Goal: Find specific page/section: Find specific page/section

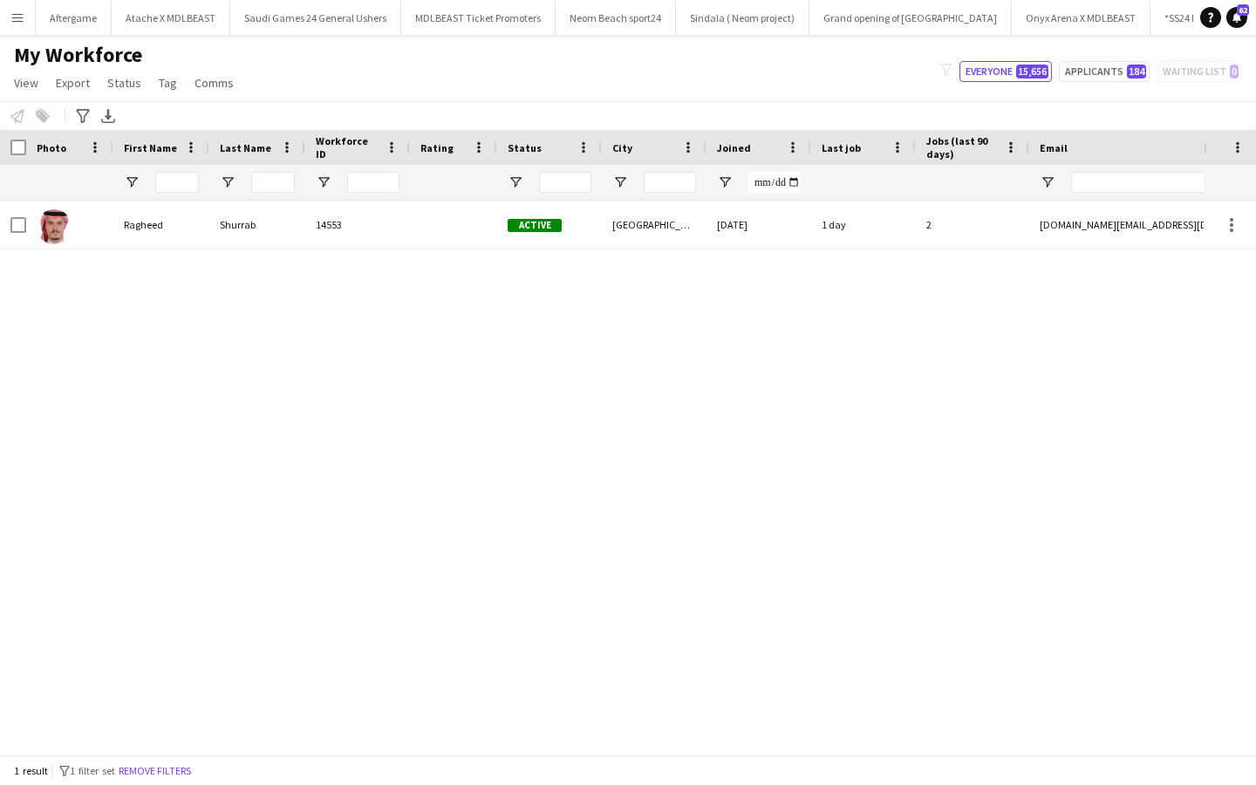
type input "*********"
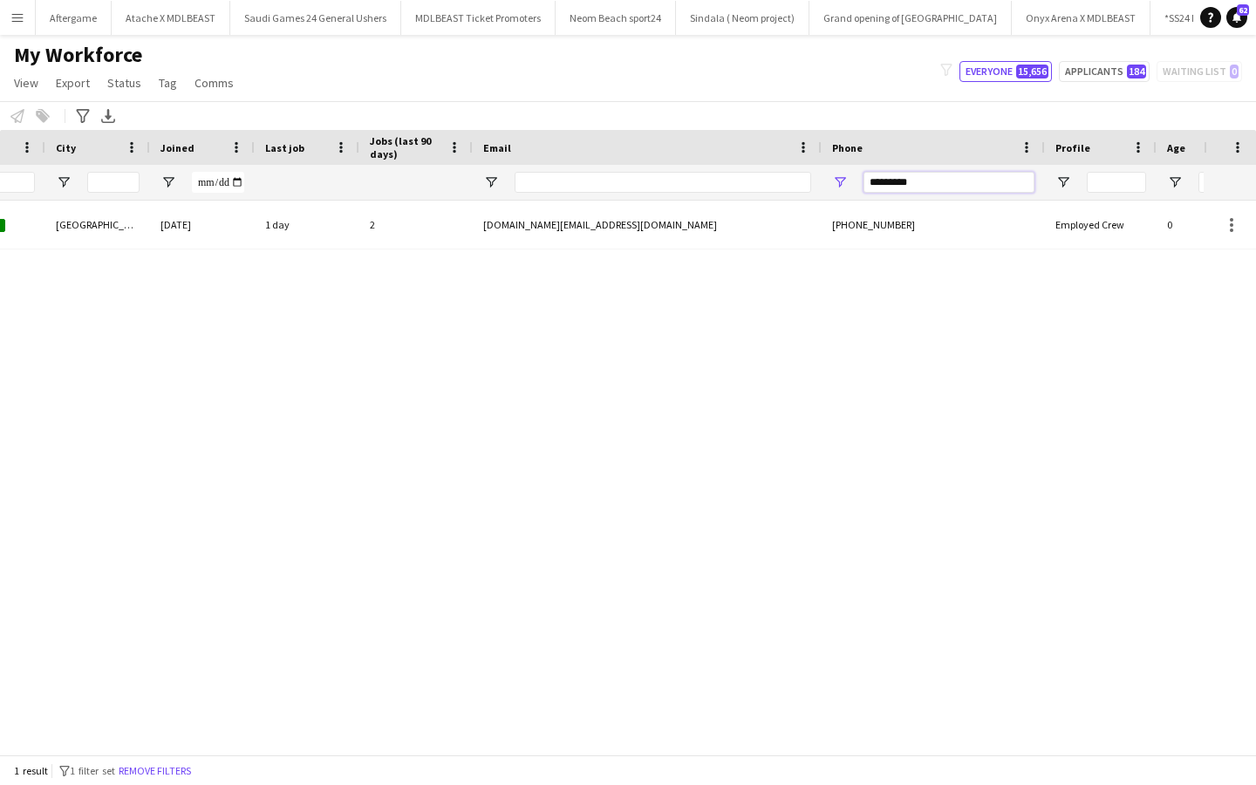
click at [968, 189] on input "*********" at bounding box center [949, 182] width 171 height 21
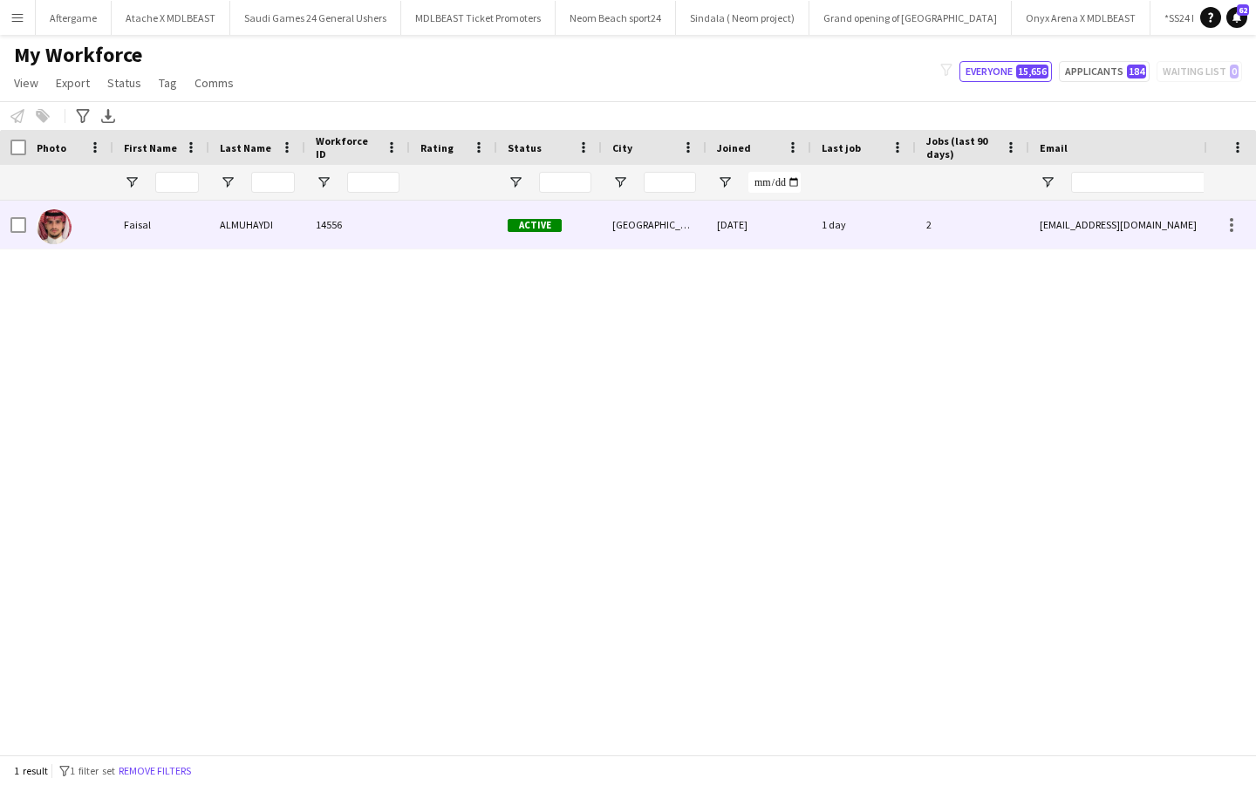
type input "*********"
click at [839, 237] on div "1 day" at bounding box center [863, 225] width 105 height 48
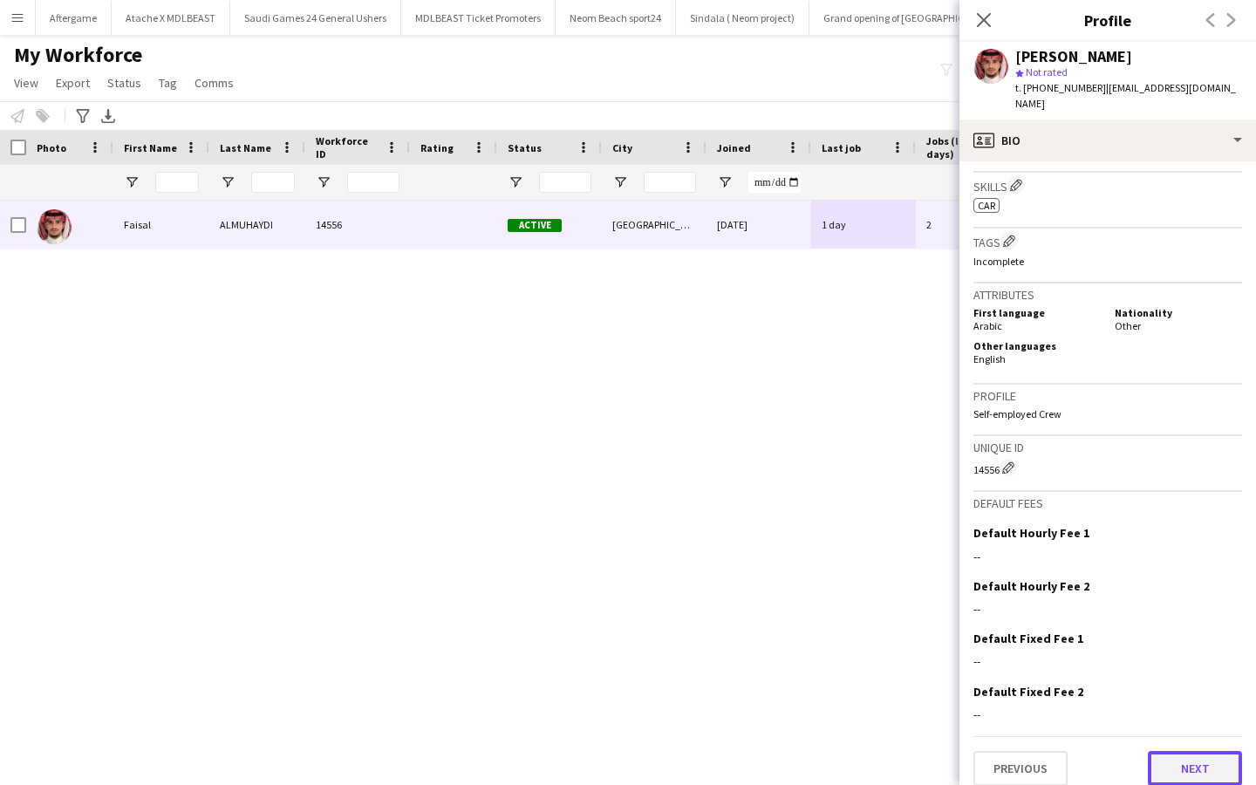
click at [1184, 763] on button "Next" at bounding box center [1195, 768] width 94 height 35
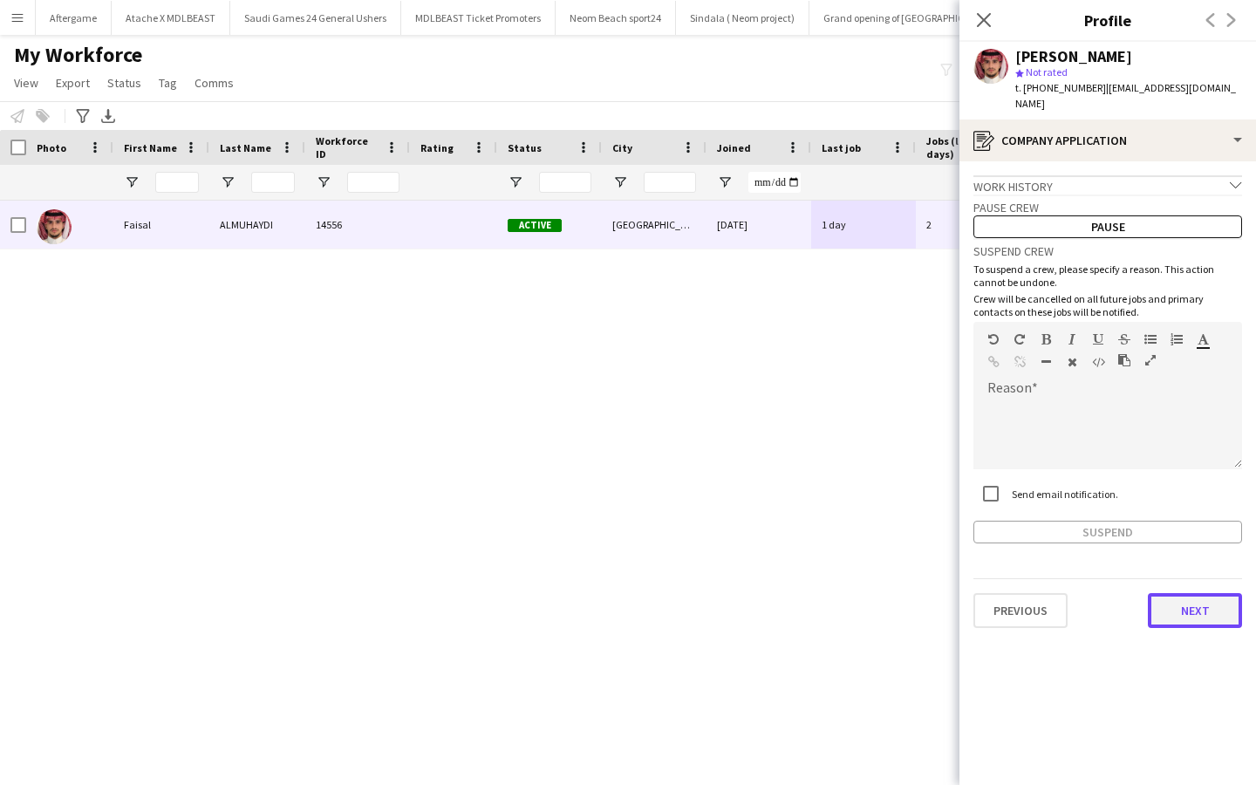
click at [1198, 593] on button "Next" at bounding box center [1195, 610] width 94 height 35
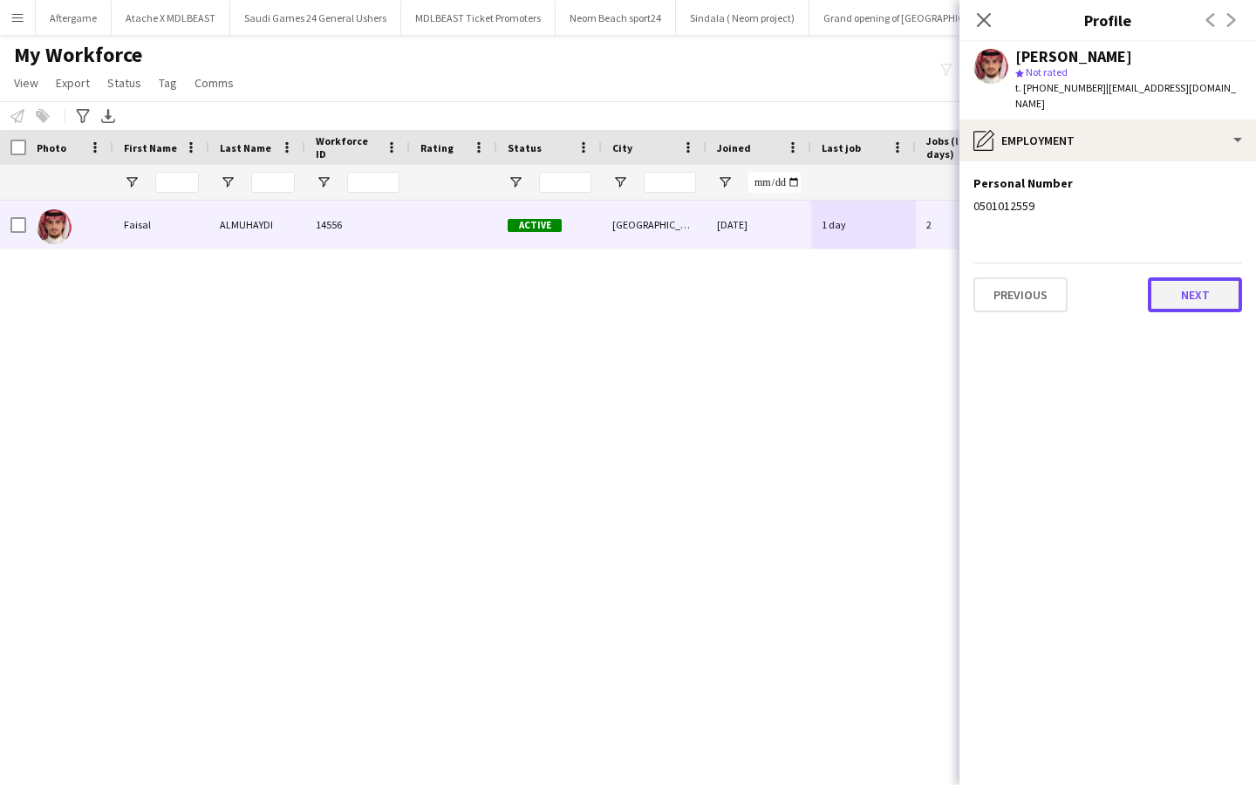
click at [1175, 277] on button "Next" at bounding box center [1195, 294] width 94 height 35
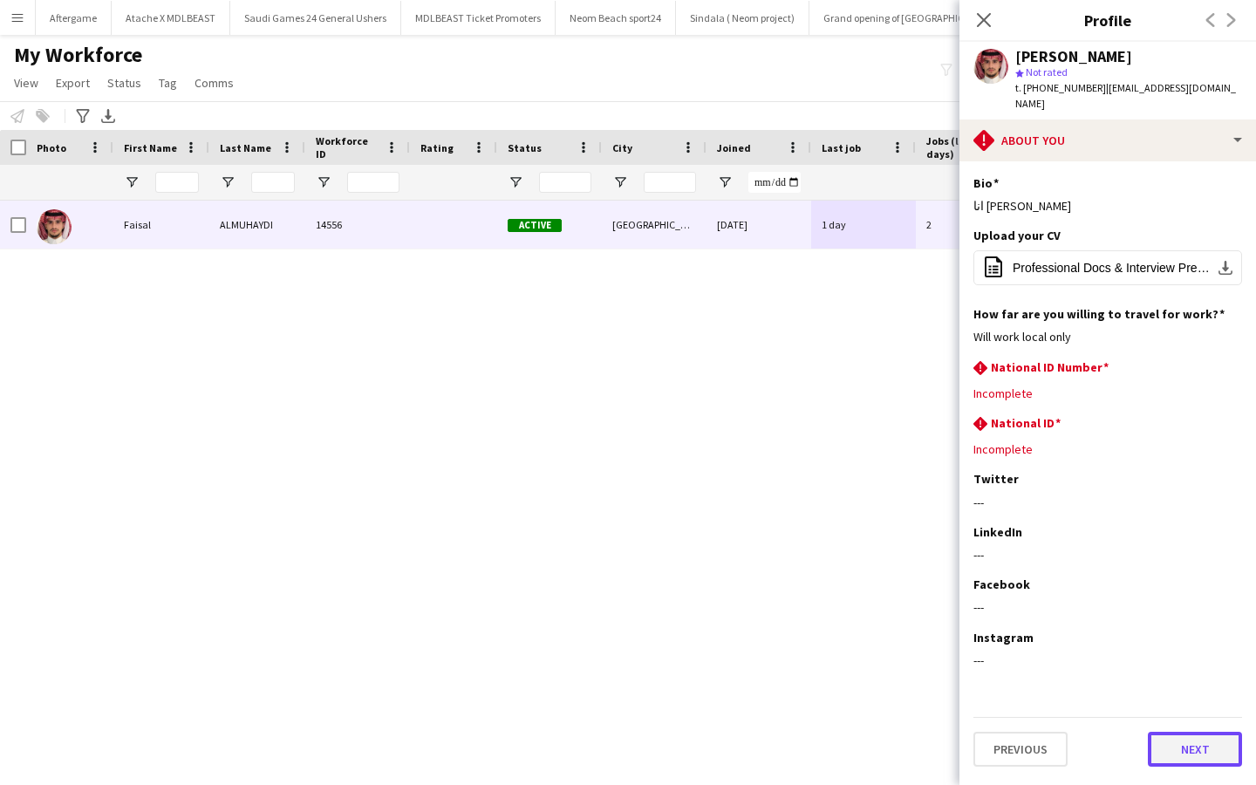
click at [1167, 736] on button "Next" at bounding box center [1195, 749] width 94 height 35
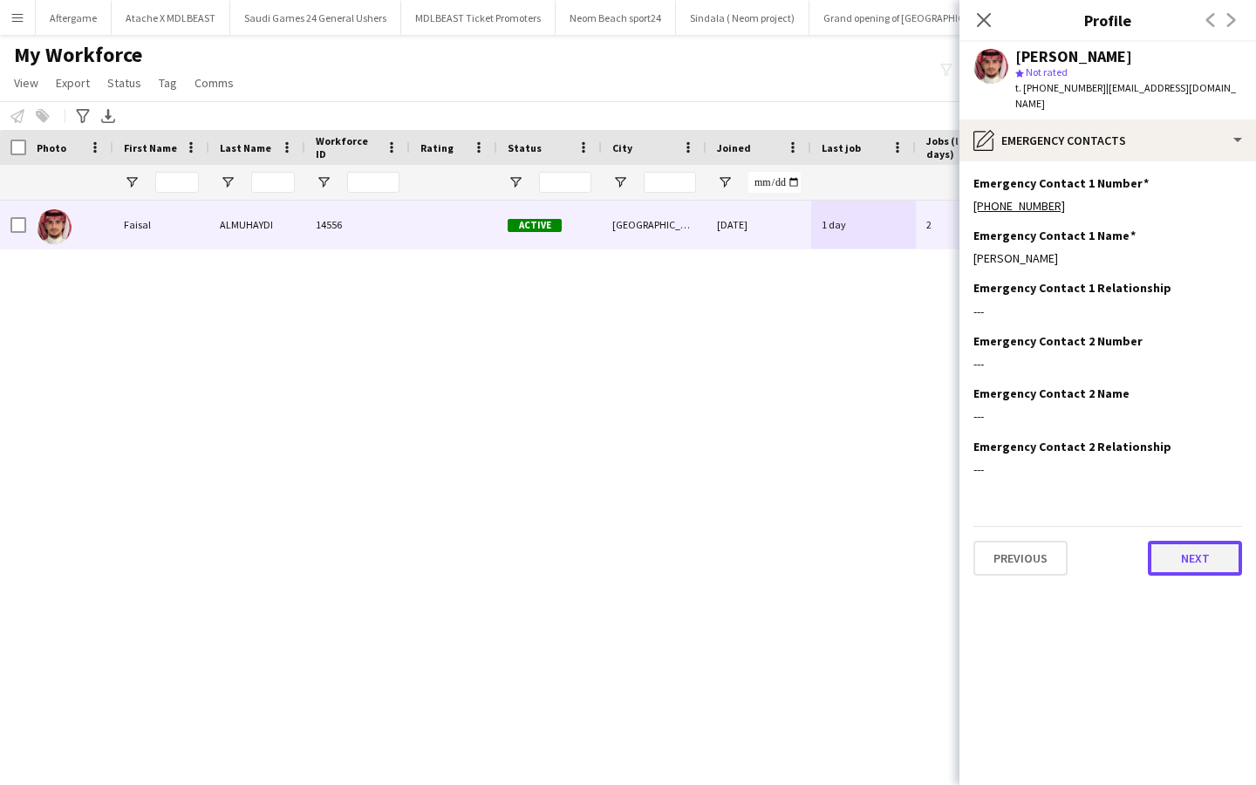
click at [1166, 541] on button "Next" at bounding box center [1195, 558] width 94 height 35
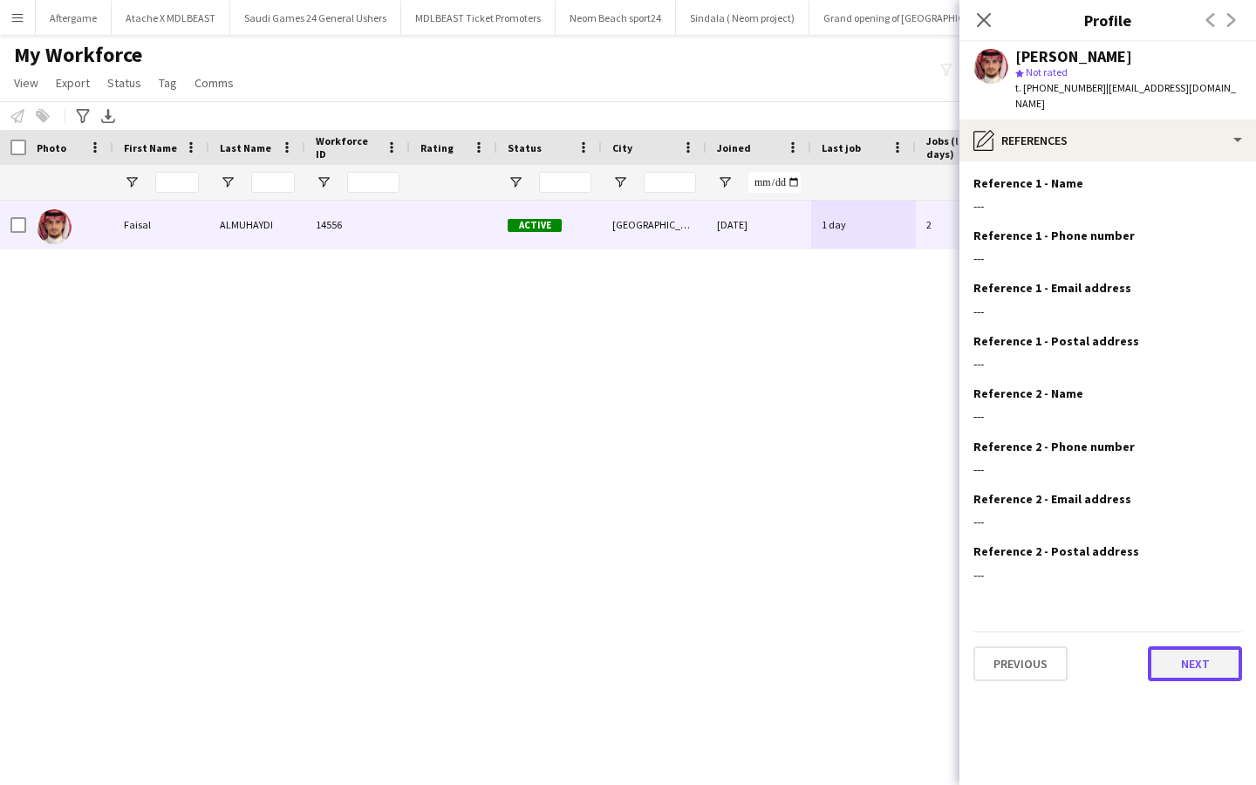
click at [1171, 646] on button "Next" at bounding box center [1195, 663] width 94 height 35
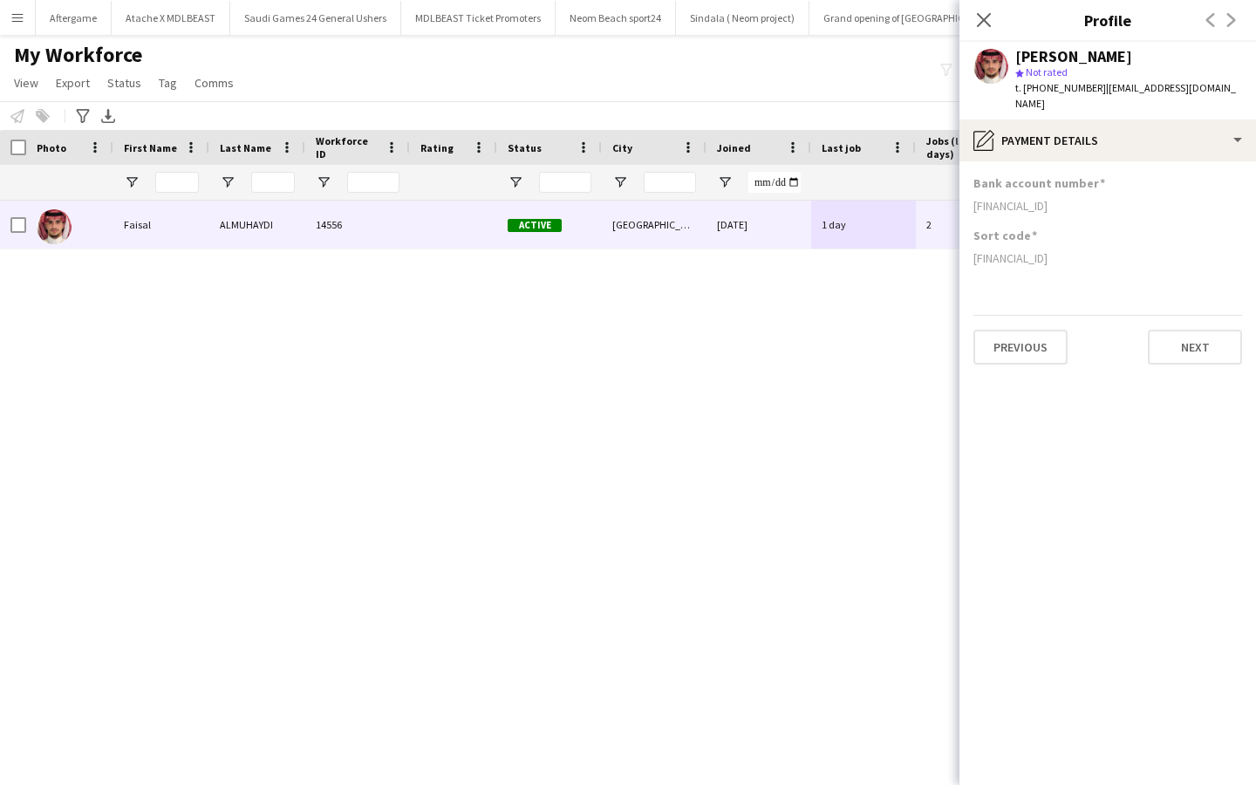
click at [903, 65] on div "My Workforce View Views Default view New view Update view Delete view Edit name…" at bounding box center [628, 71] width 1256 height 59
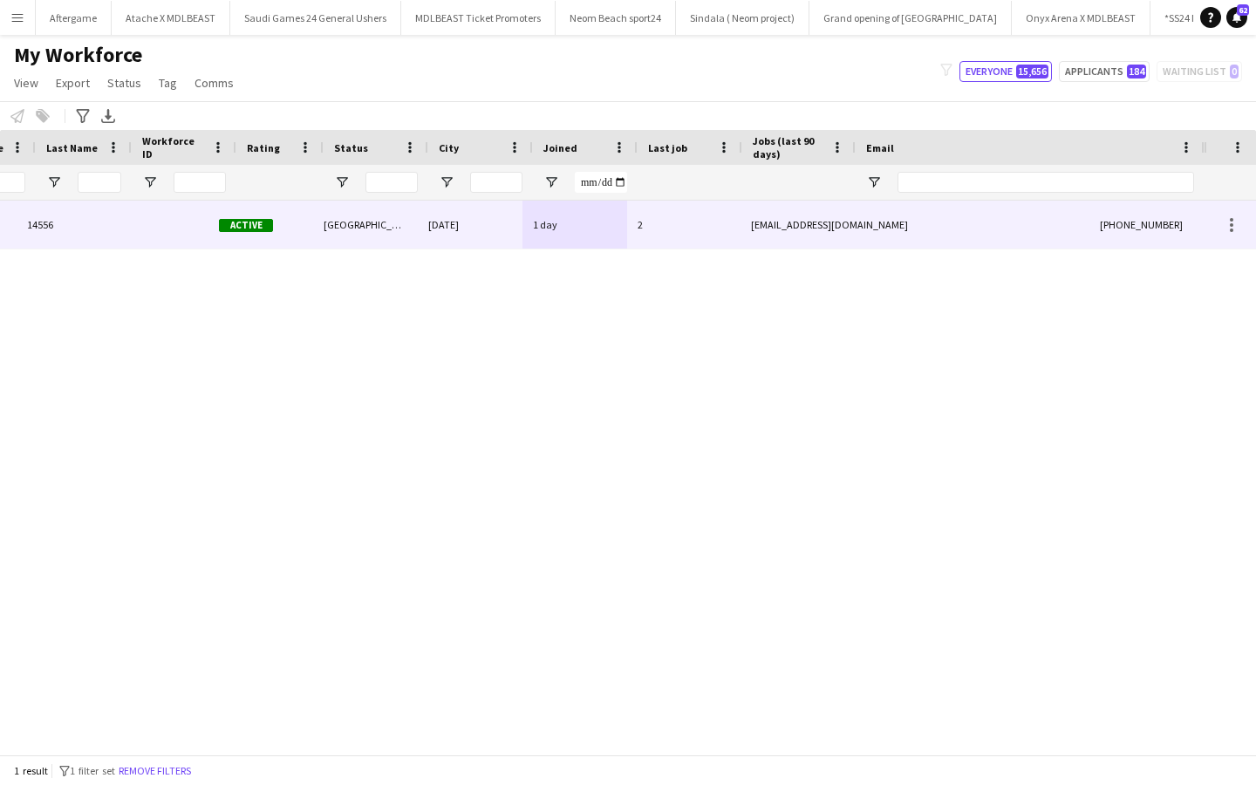
scroll to position [0, 311]
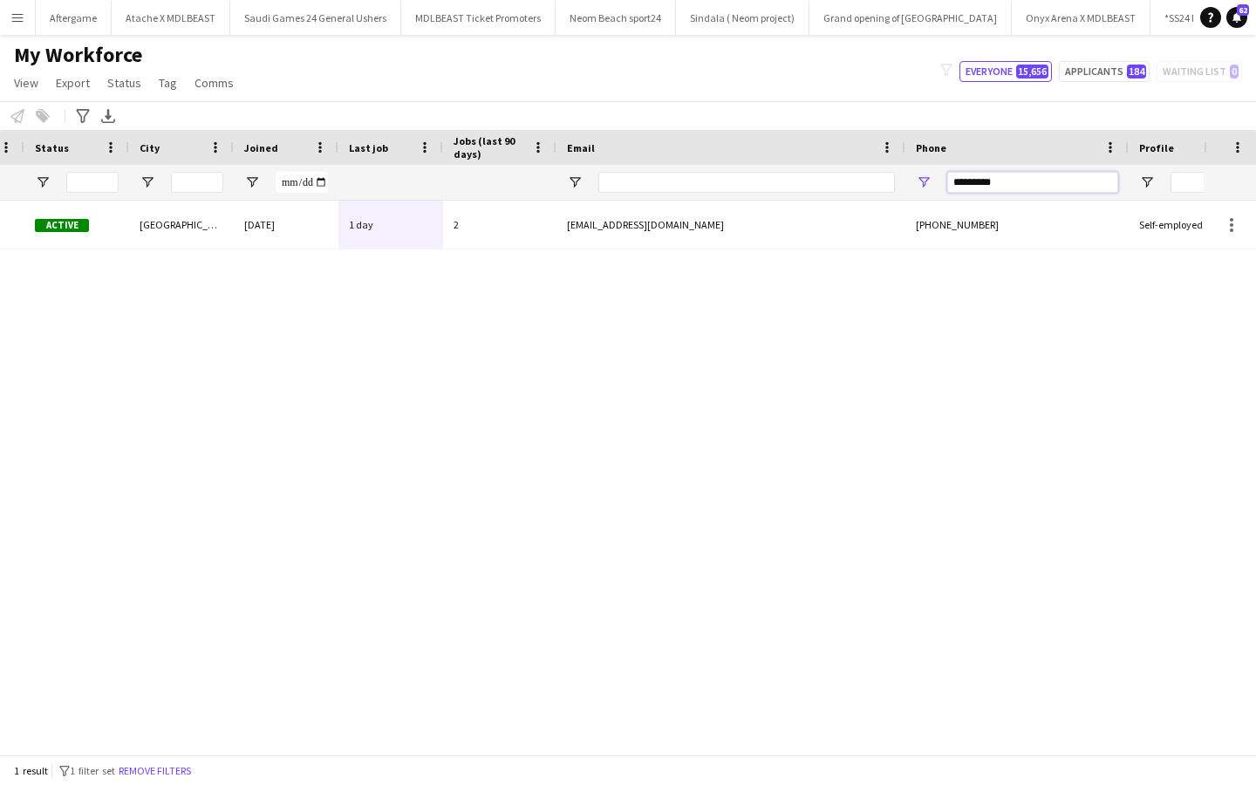
click at [1005, 176] on input "*********" at bounding box center [1032, 182] width 171 height 21
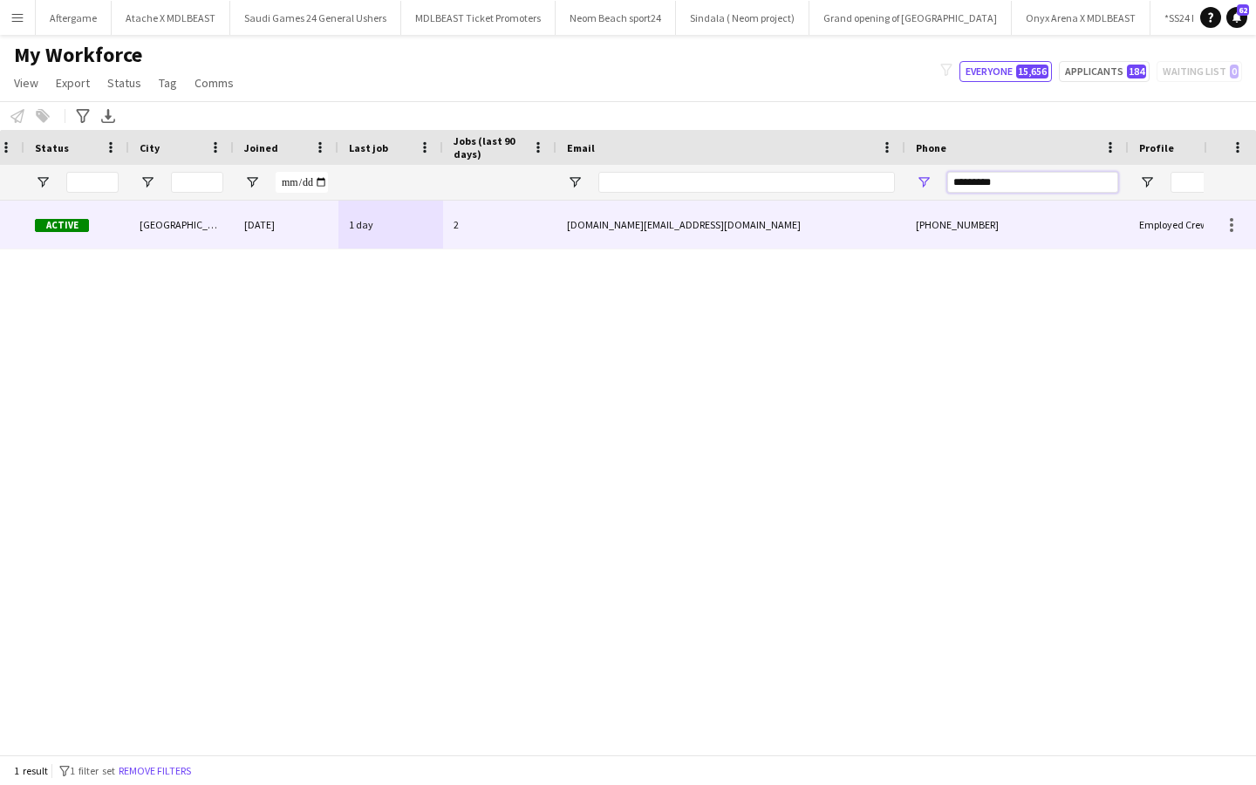
type input "*********"
click at [918, 242] on div "[PHONE_NUMBER]" at bounding box center [1017, 225] width 223 height 48
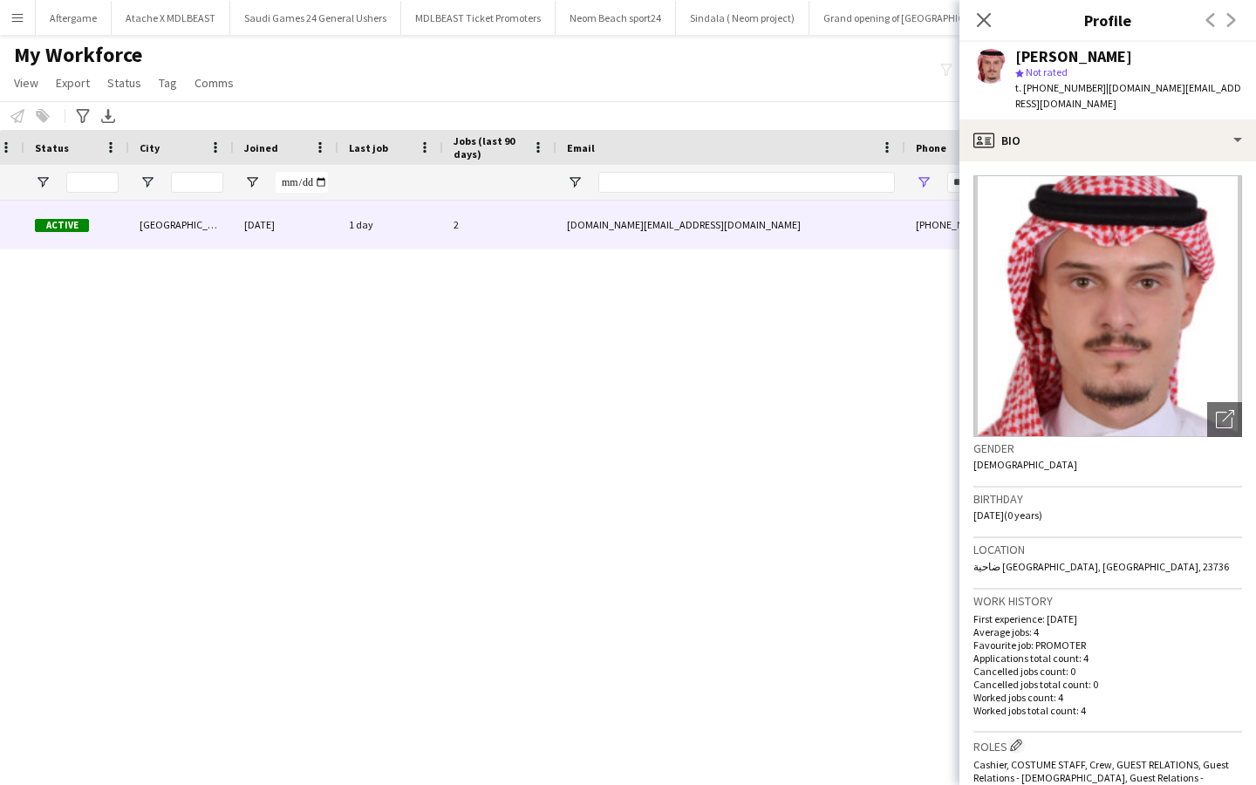
drag, startPoint x: 987, startPoint y: 12, endPoint x: 945, endPoint y: 444, distance: 433.9
click at [987, 13] on icon "Close pop-in" at bounding box center [984, 20] width 14 height 14
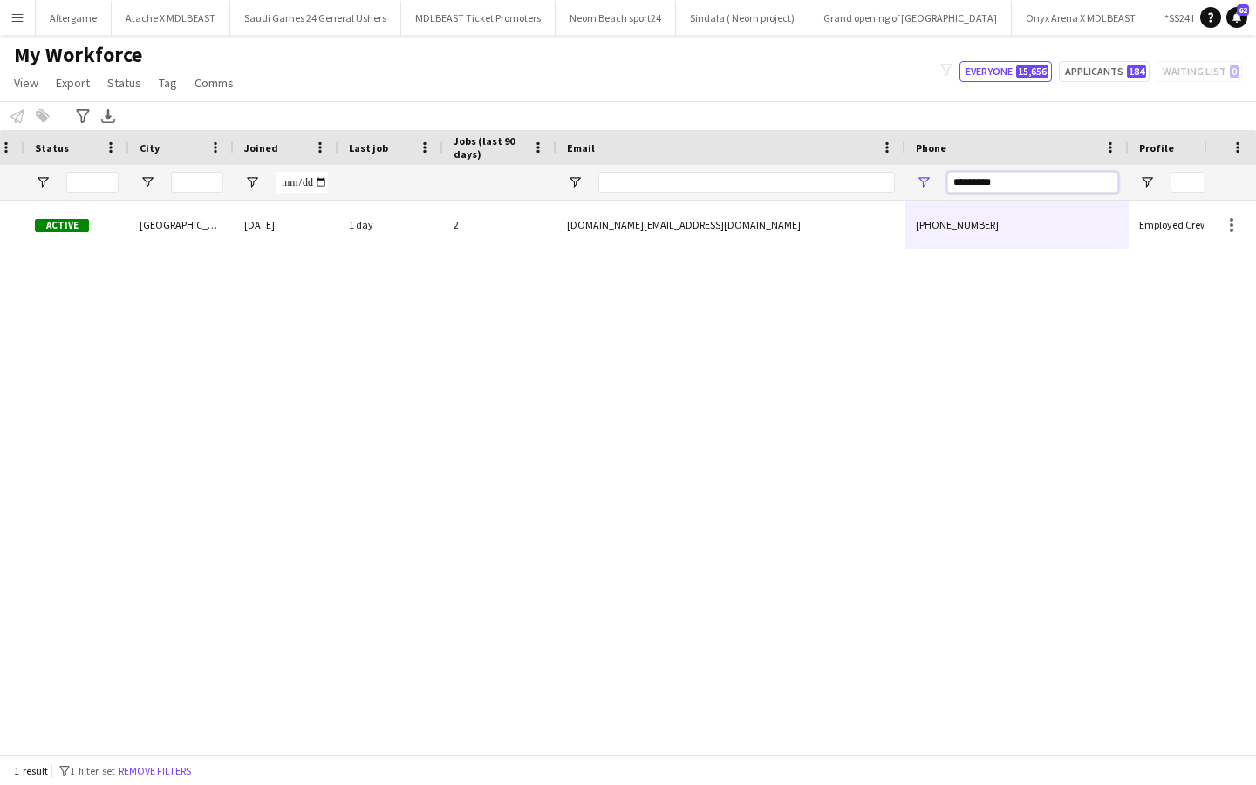
click at [974, 188] on input "*********" at bounding box center [1032, 182] width 171 height 21
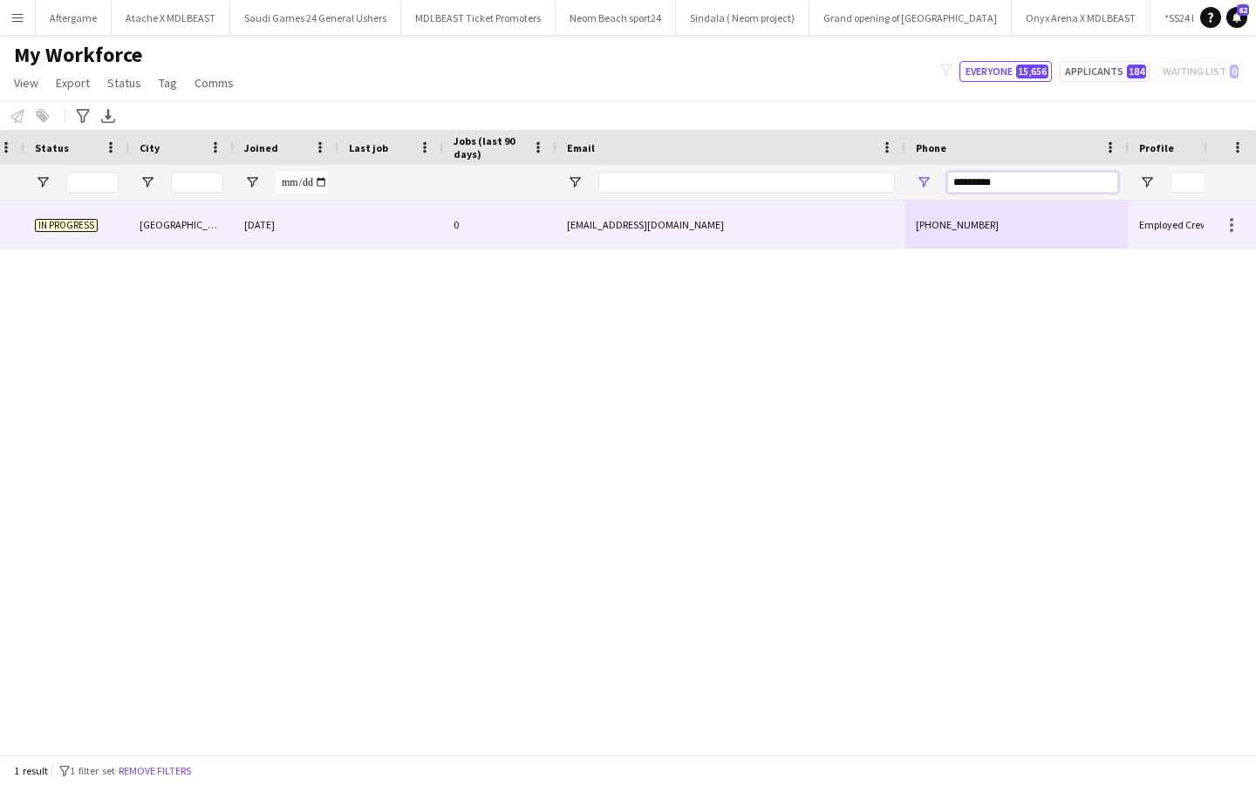
type input "*********"
click at [920, 228] on div "[PHONE_NUMBER]" at bounding box center [1017, 225] width 223 height 48
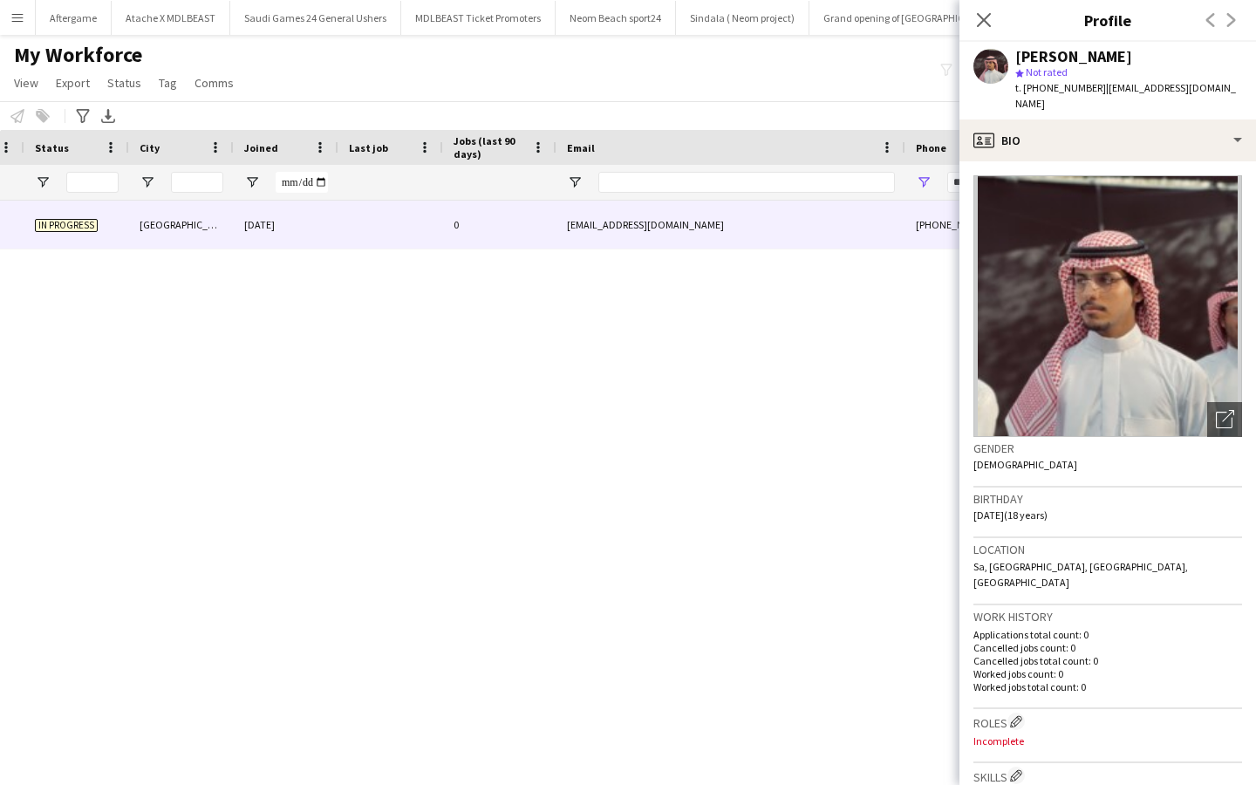
scroll to position [523, 0]
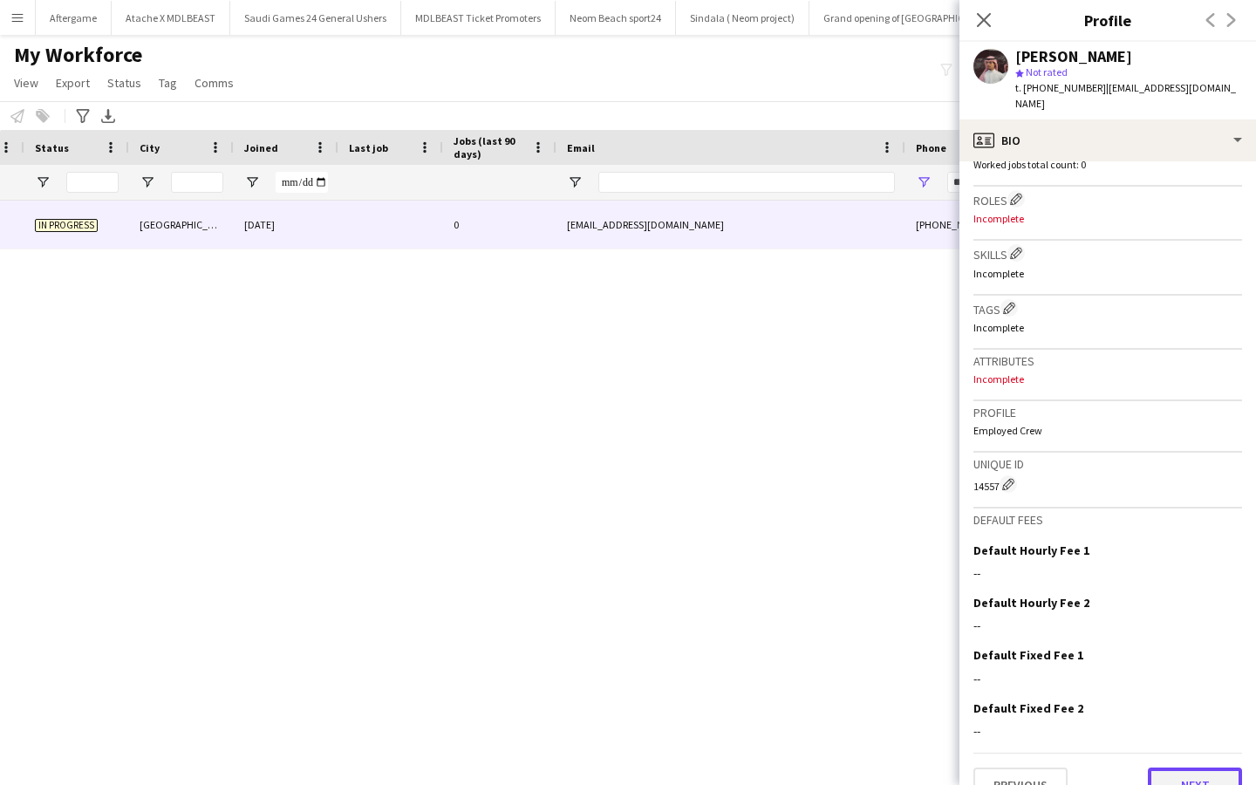
click at [1164, 768] on button "Next" at bounding box center [1195, 785] width 94 height 35
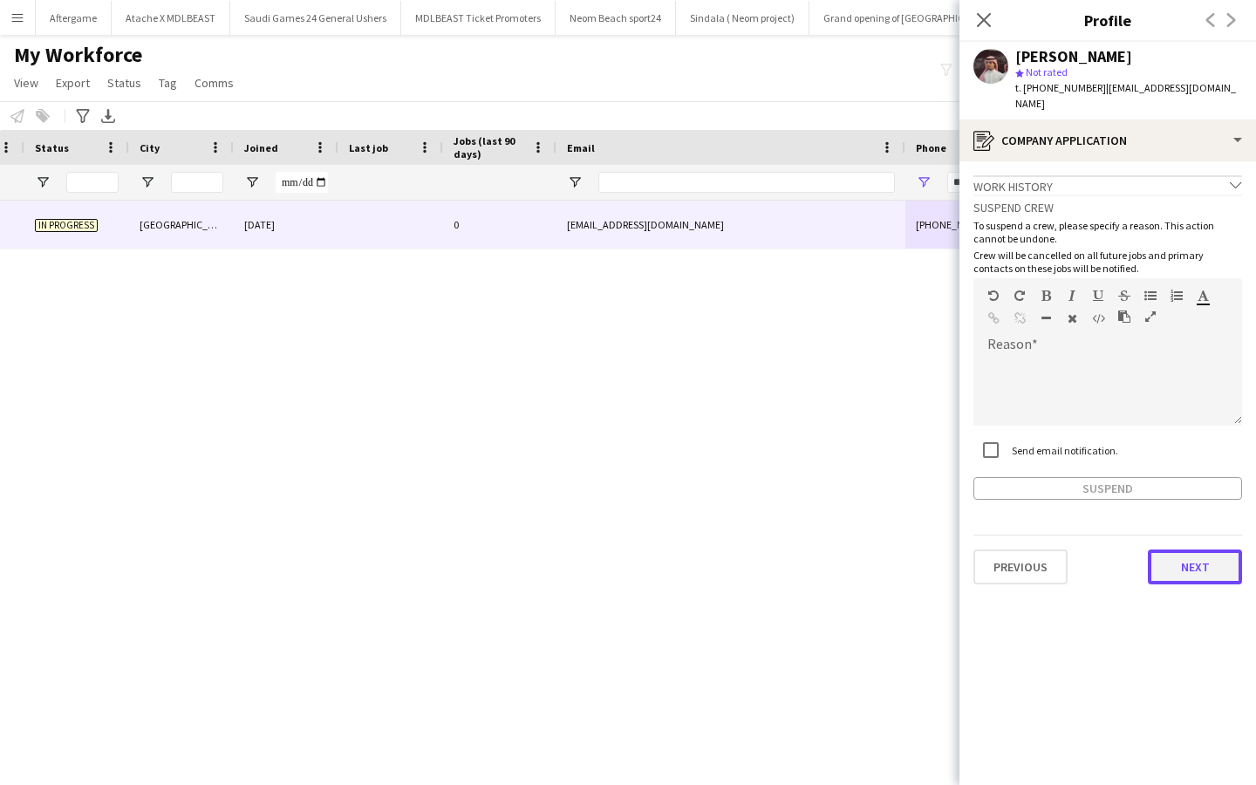
click at [1176, 550] on button "Next" at bounding box center [1195, 567] width 94 height 35
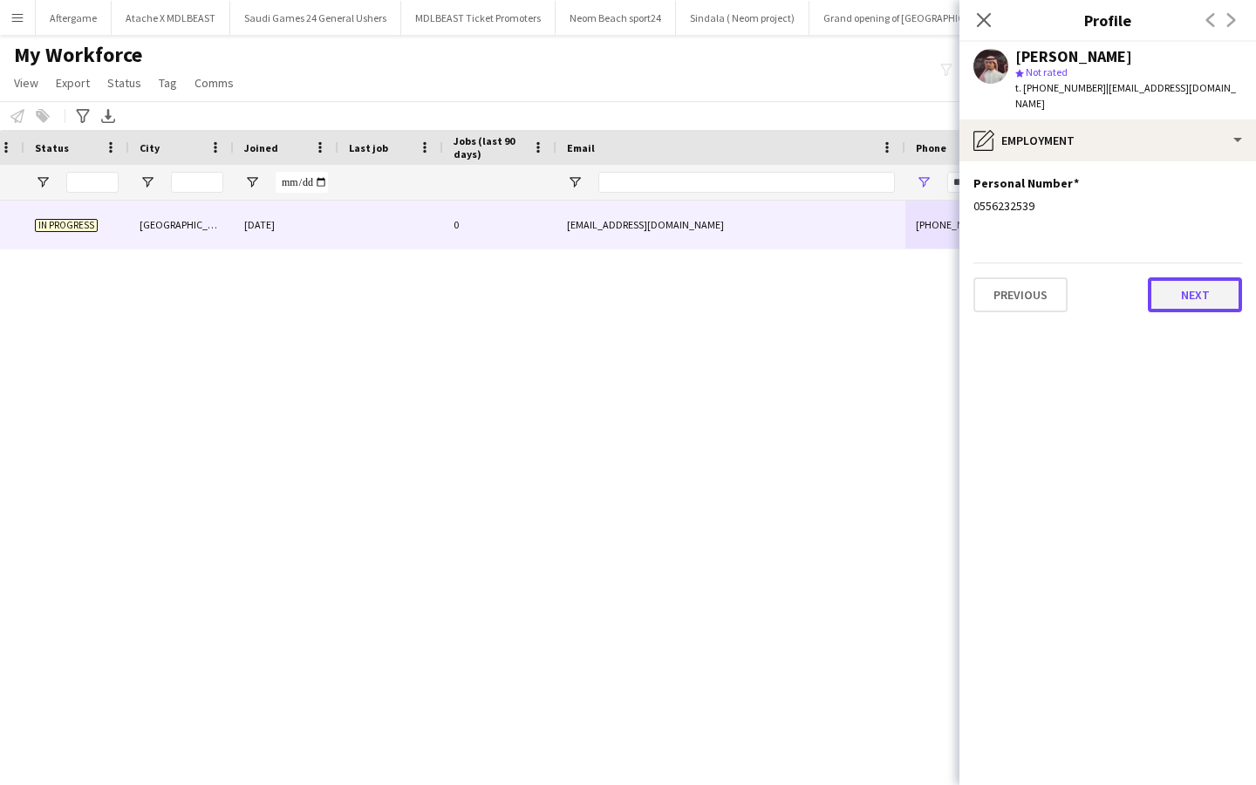
click at [1179, 277] on button "Next" at bounding box center [1195, 294] width 94 height 35
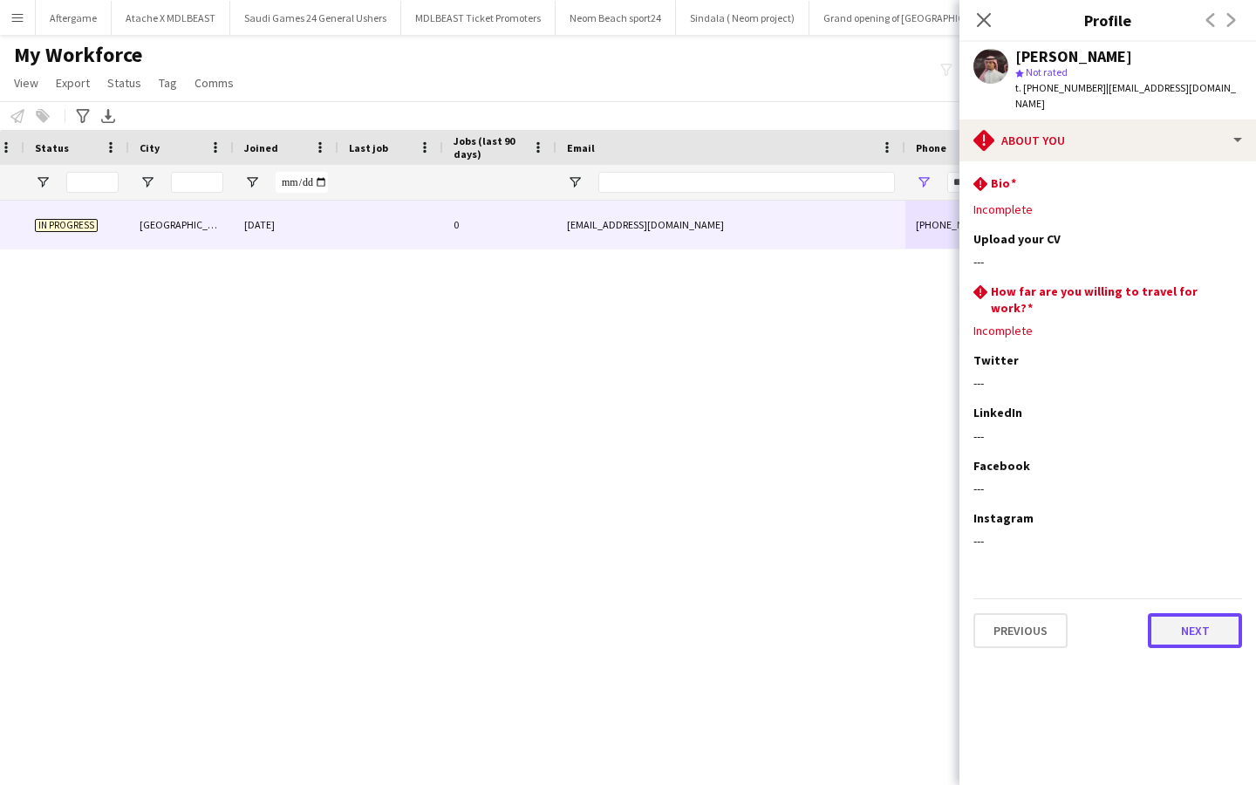
click at [1179, 613] on button "Next" at bounding box center [1195, 630] width 94 height 35
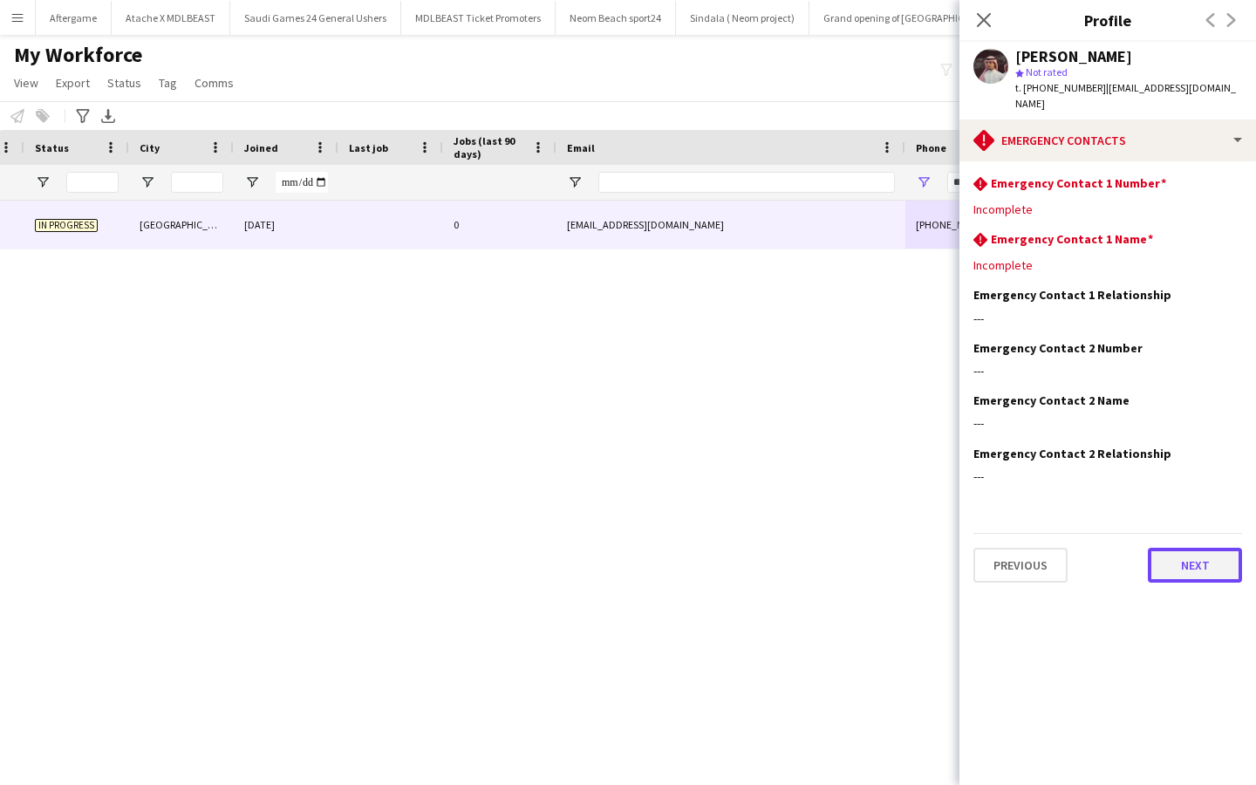
click at [1182, 548] on button "Next" at bounding box center [1195, 565] width 94 height 35
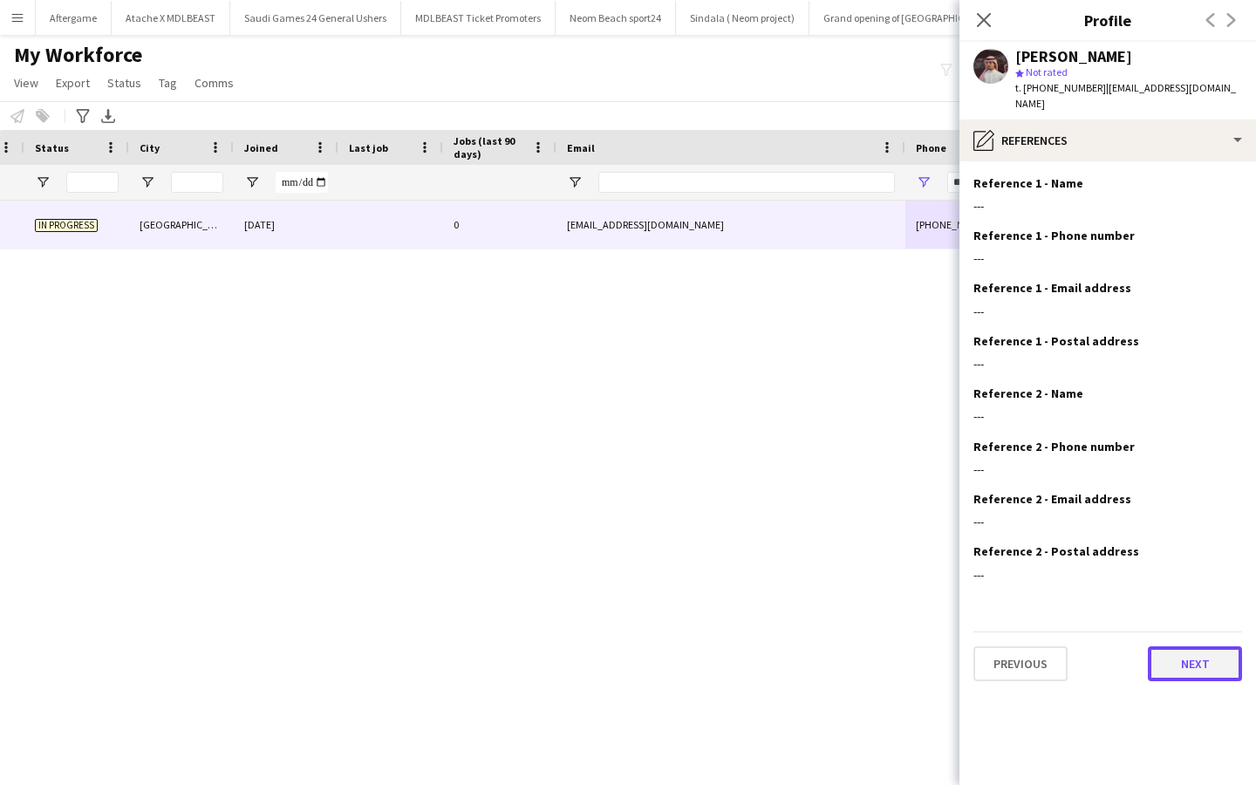
click at [1177, 646] on button "Next" at bounding box center [1195, 663] width 94 height 35
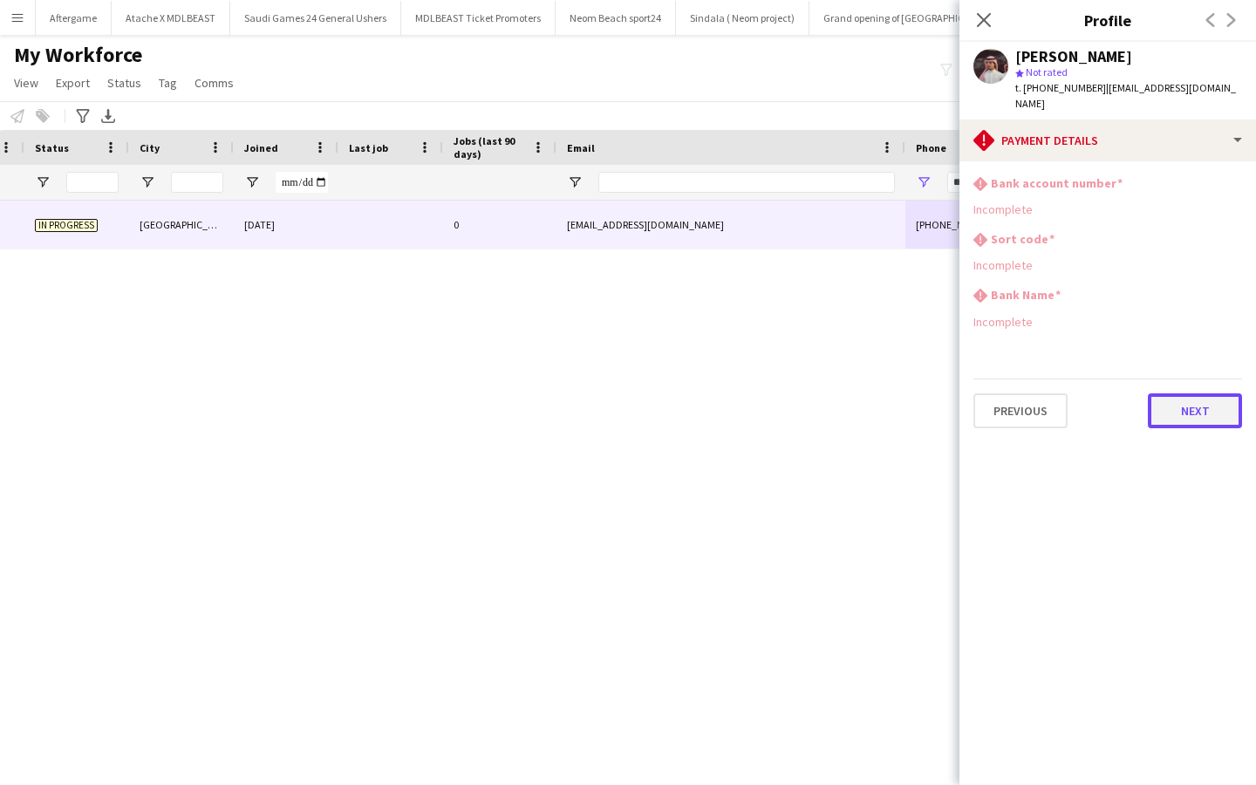
click at [1172, 393] on button "Next" at bounding box center [1195, 410] width 94 height 35
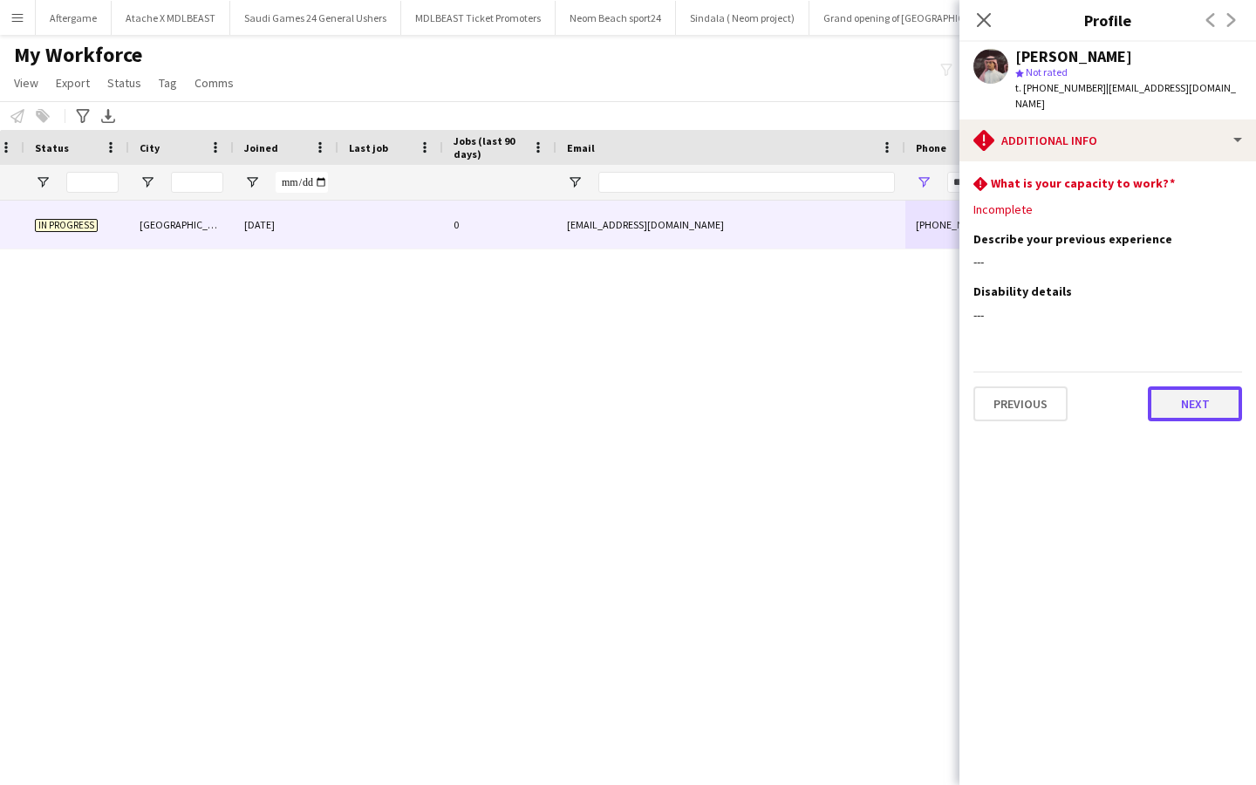
click at [1172, 393] on button "Next" at bounding box center [1195, 403] width 94 height 35
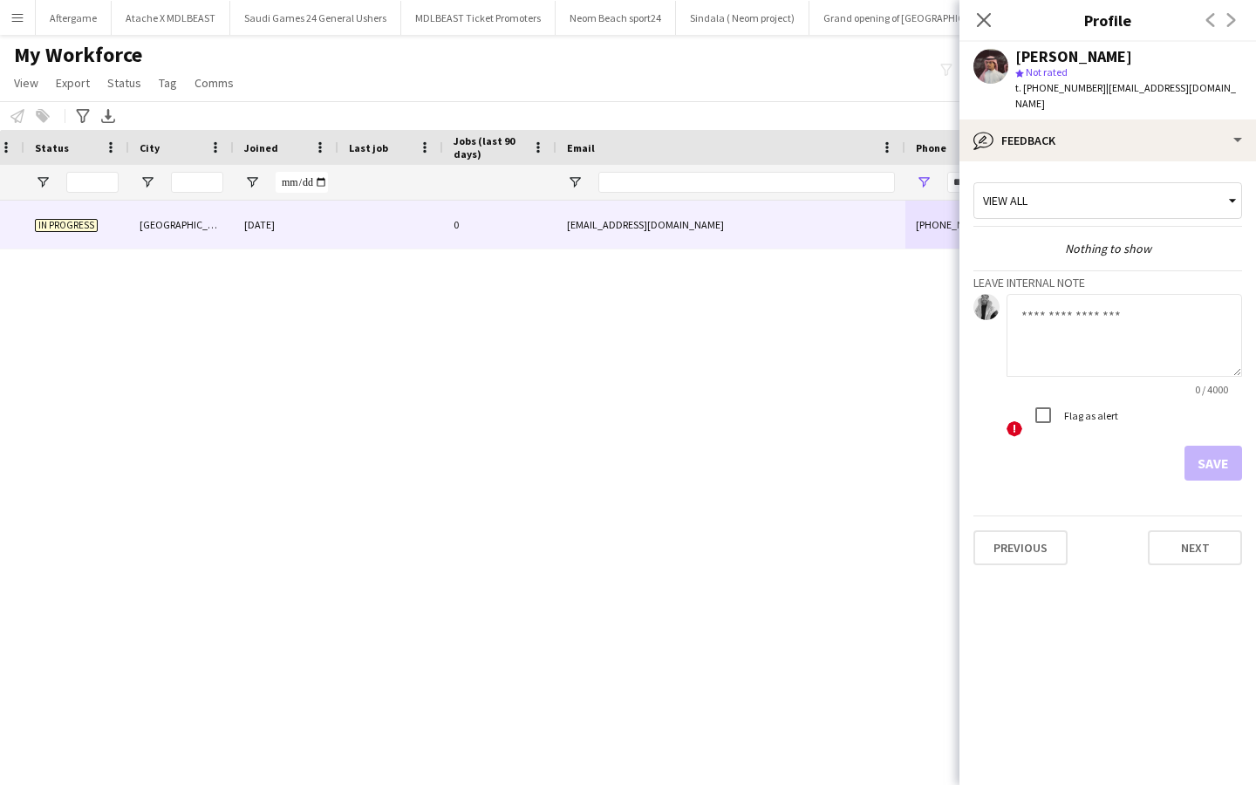
click at [1172, 398] on div "! Flag as alert" at bounding box center [1125, 417] width 236 height 39
click at [1173, 398] on div "! Flag as alert" at bounding box center [1125, 417] width 236 height 39
click at [982, 22] on icon at bounding box center [983, 19] width 17 height 17
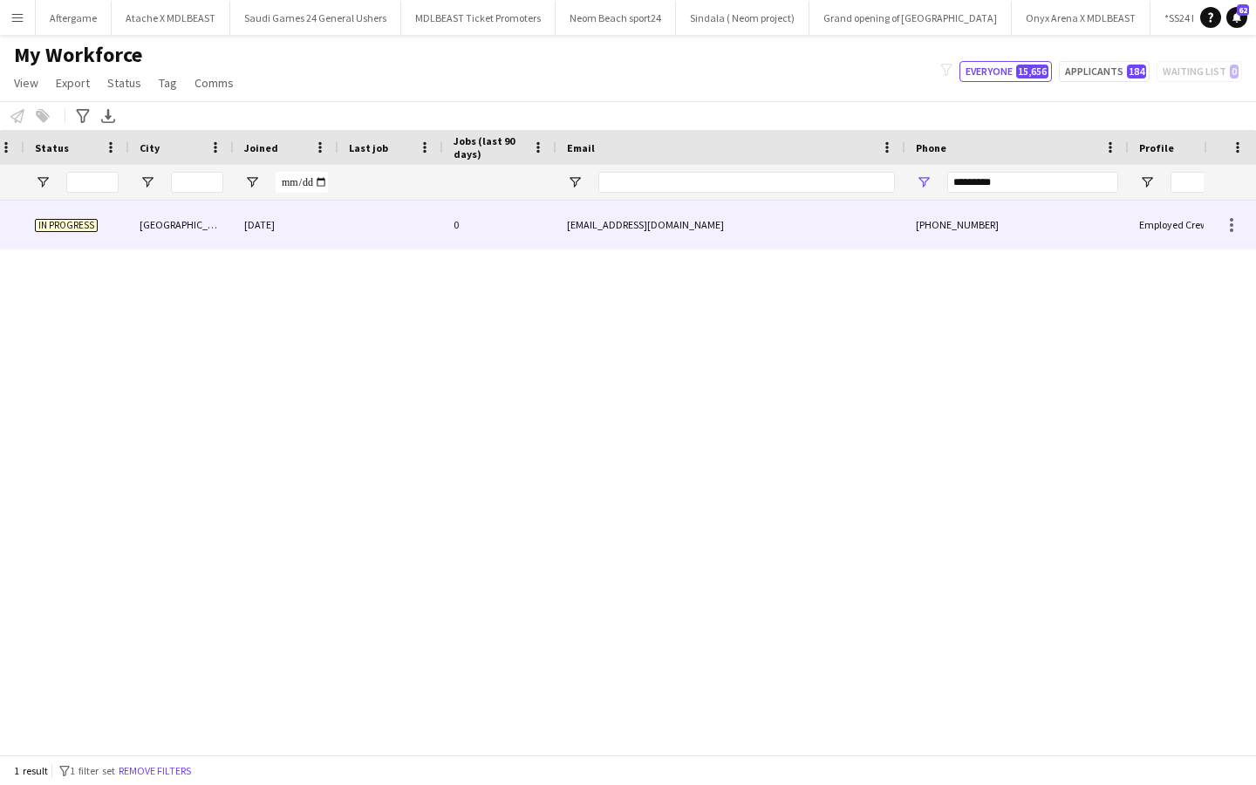
click at [999, 230] on div "[PHONE_NUMBER]" at bounding box center [1017, 225] width 223 height 48
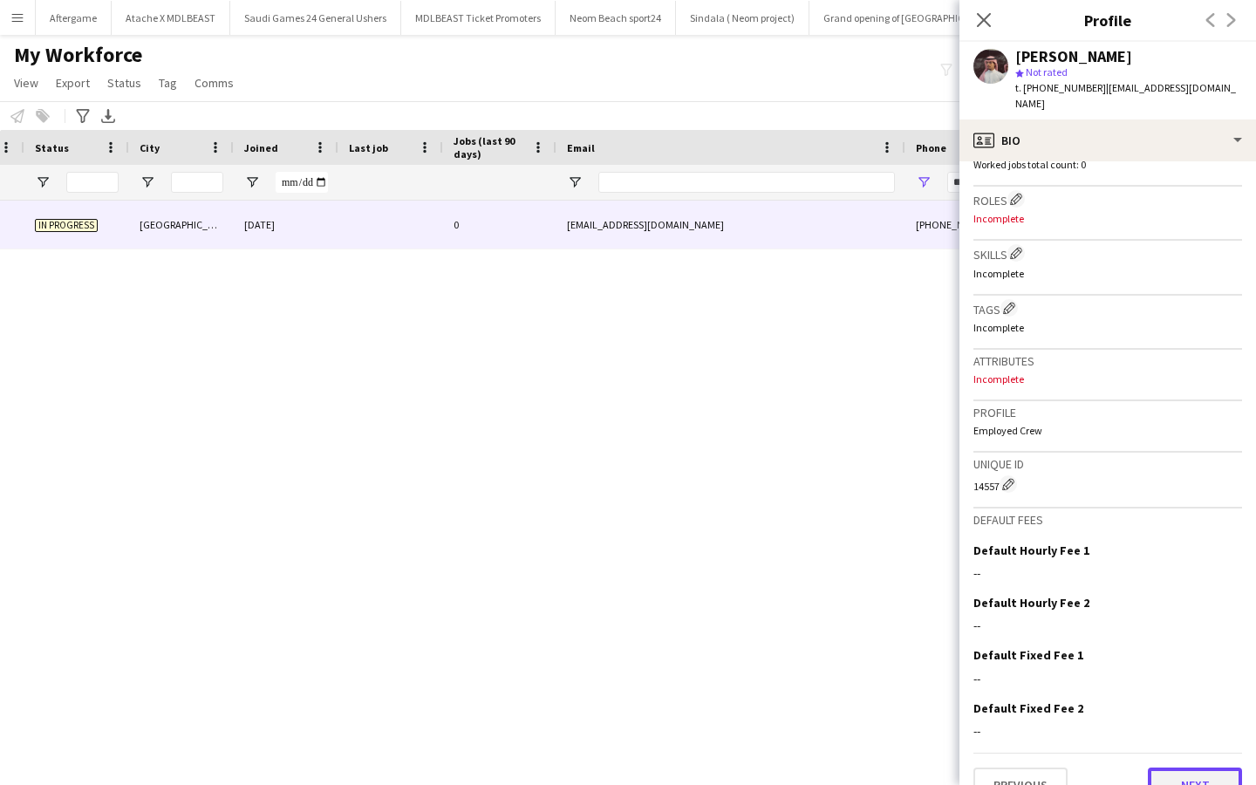
click at [1178, 768] on button "Next" at bounding box center [1195, 785] width 94 height 35
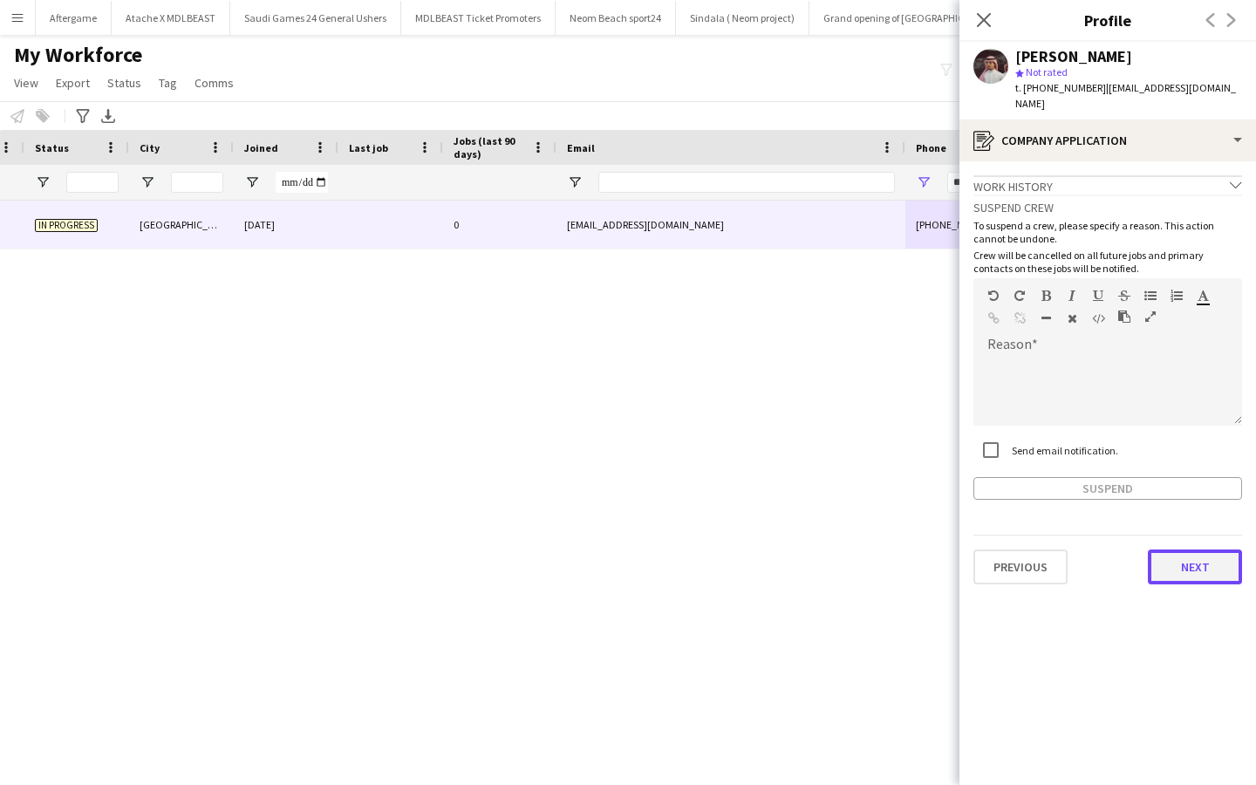
click at [1183, 552] on button "Next" at bounding box center [1195, 567] width 94 height 35
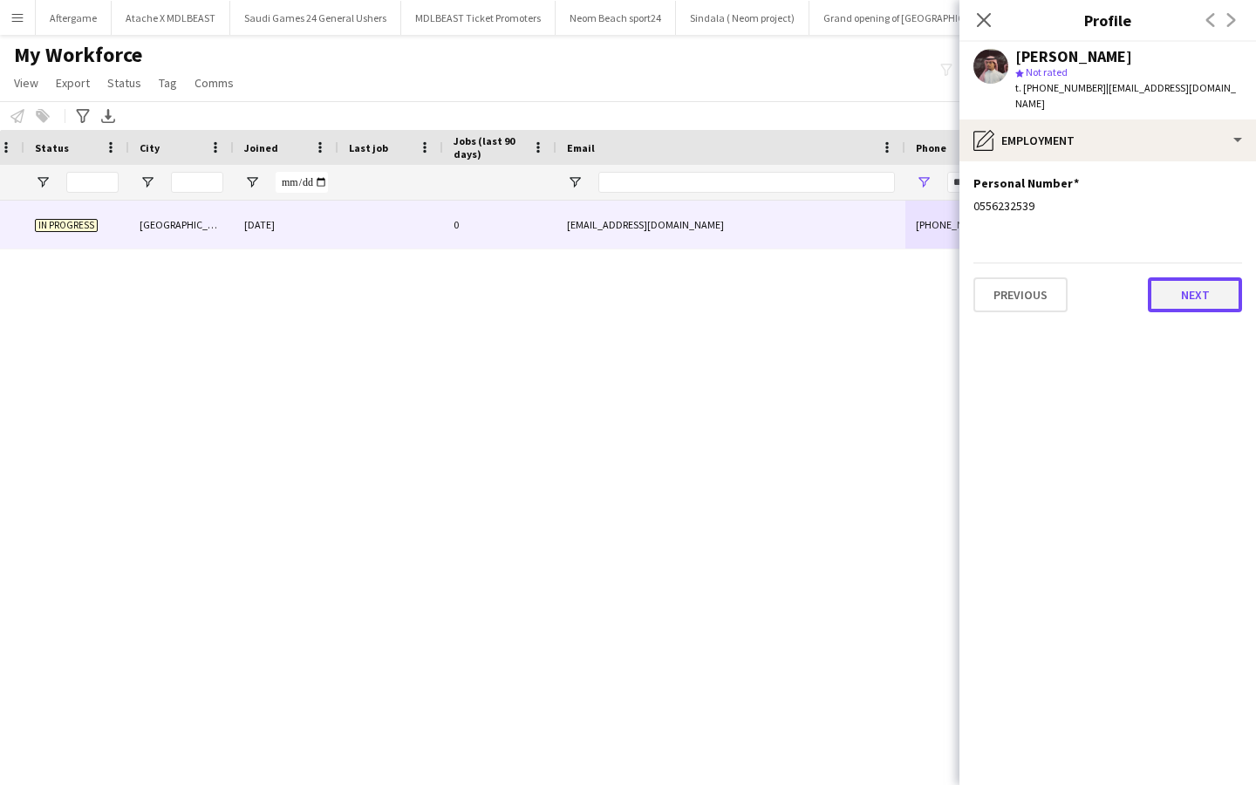
click at [1192, 287] on button "Next" at bounding box center [1195, 294] width 94 height 35
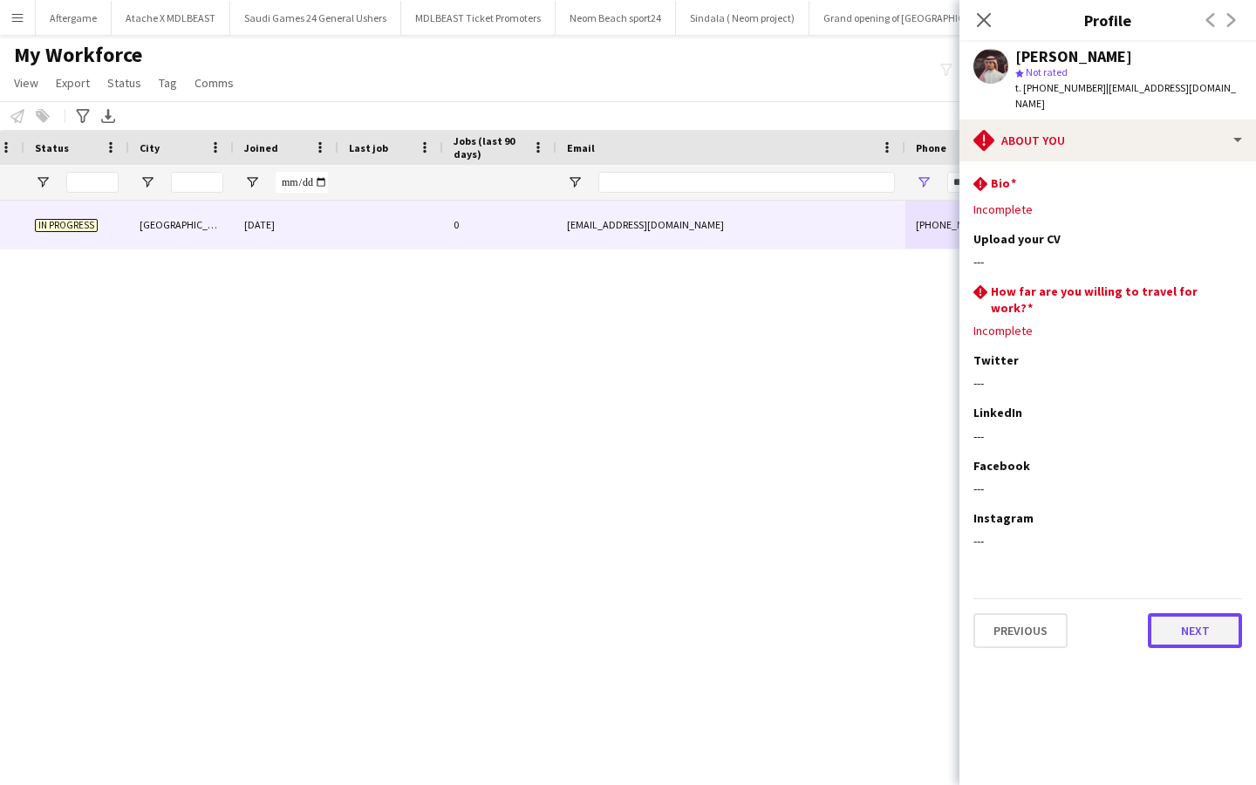
click at [1198, 613] on button "Next" at bounding box center [1195, 630] width 94 height 35
